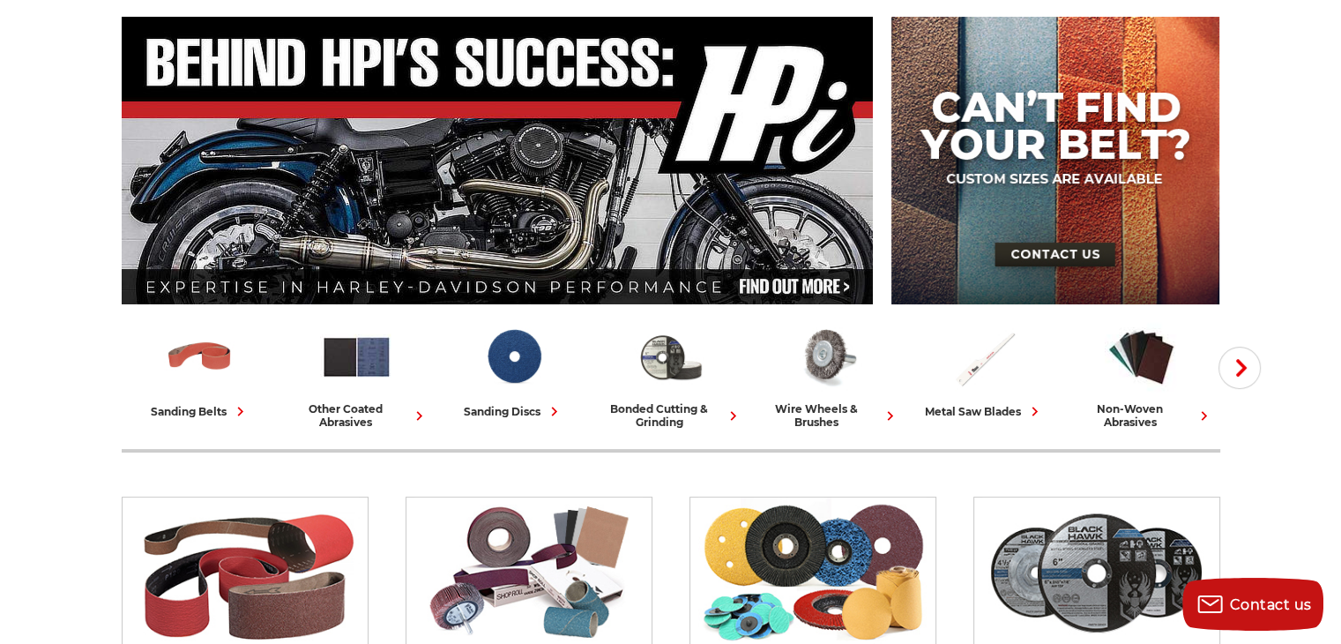
scroll to position [188, 0]
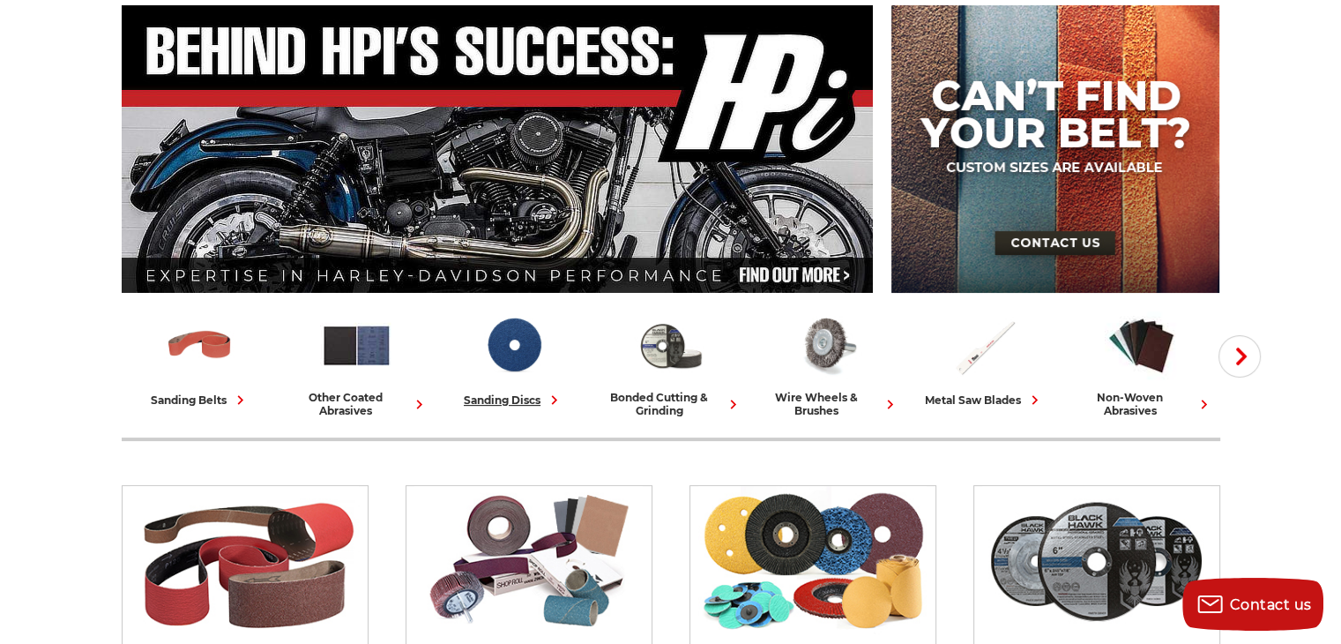
click at [504, 392] on div "sanding discs" at bounding box center [514, 400] width 100 height 19
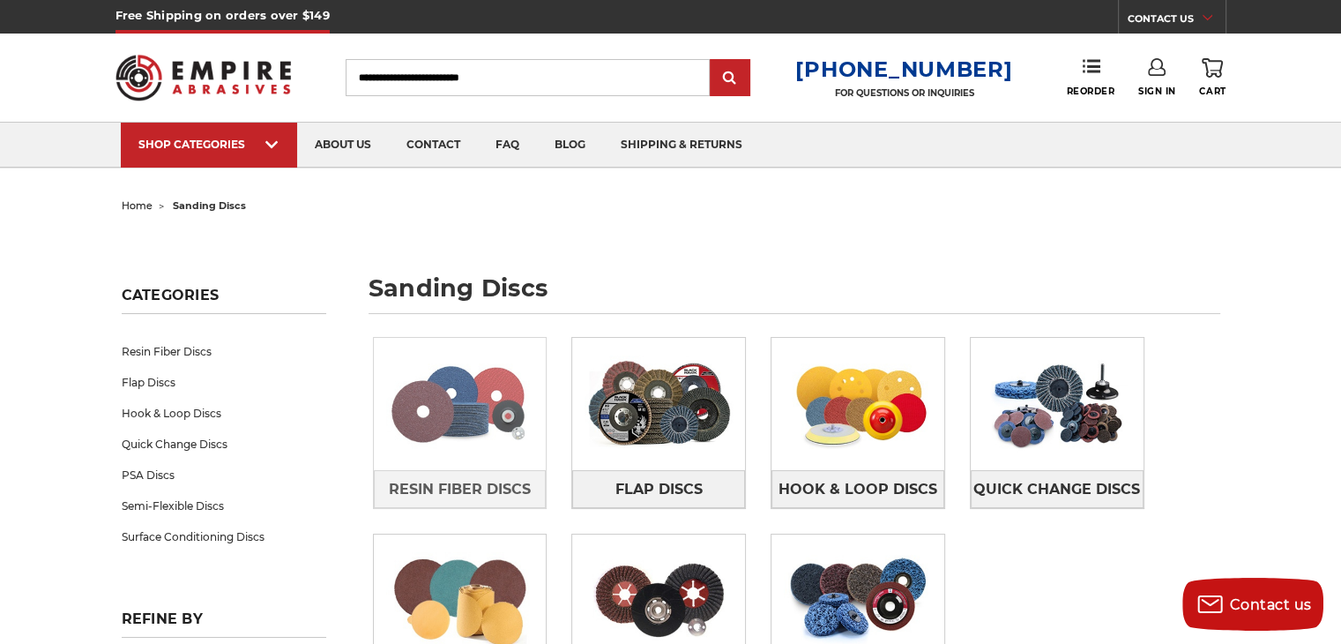
click at [459, 392] on img at bounding box center [460, 404] width 173 height 122
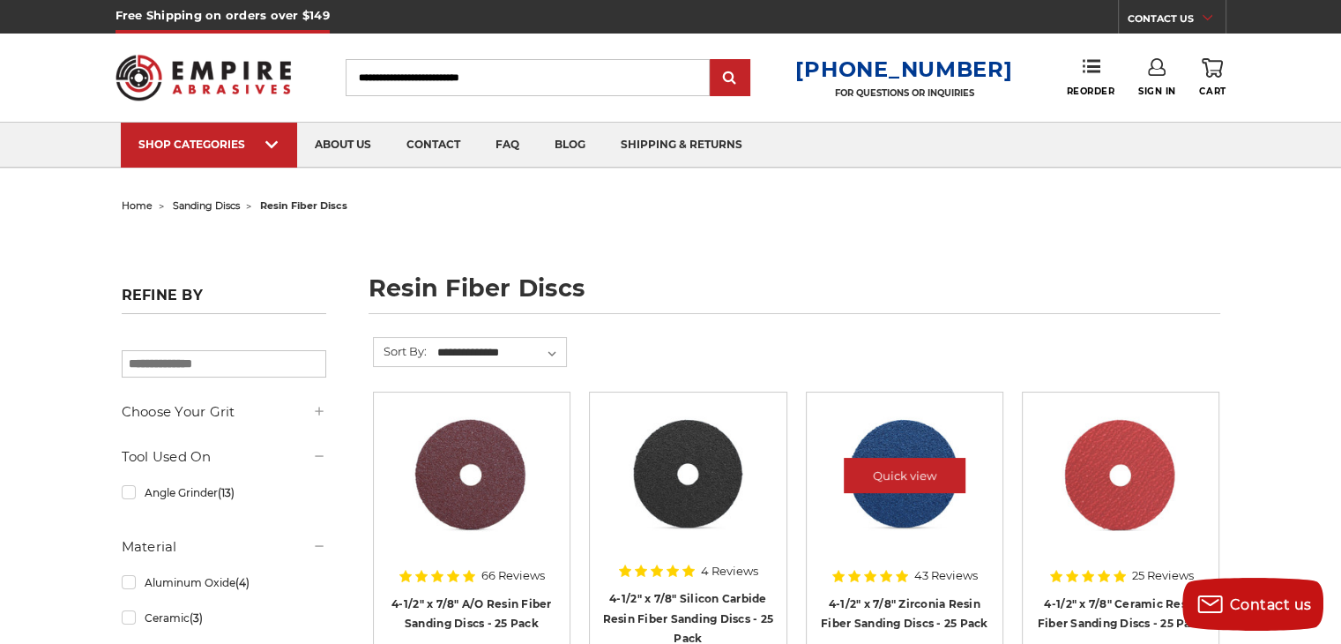
click at [898, 509] on img at bounding box center [904, 475] width 142 height 141
